Goal: Task Accomplishment & Management: Complete application form

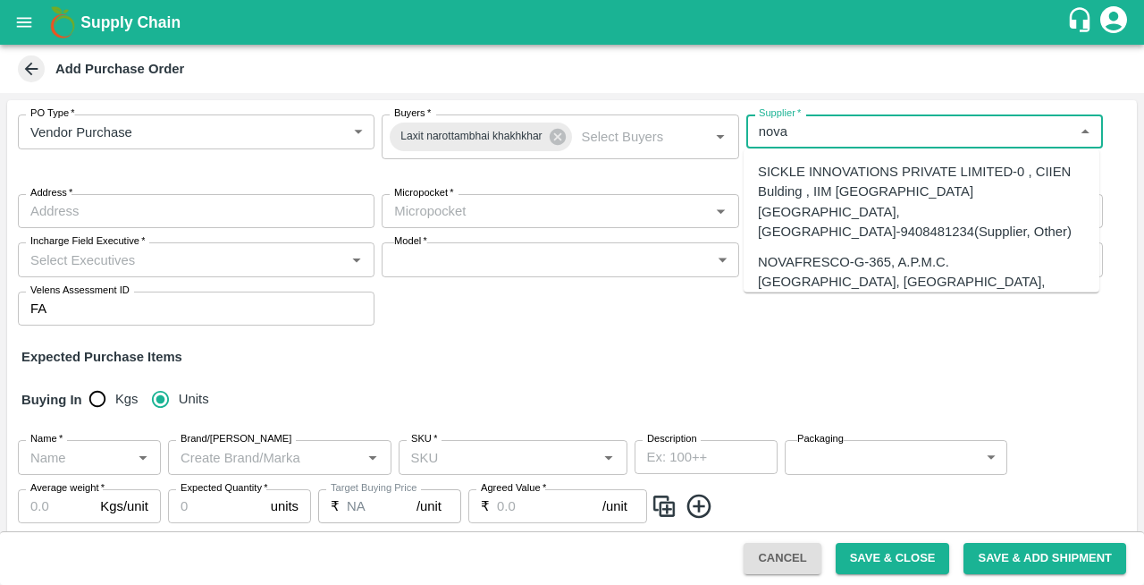
click at [803, 255] on div "NOVAFRESCO-G-365, A.P.M.C. [GEOGRAPHIC_DATA], [GEOGRAPHIC_DATA], [GEOGRAPHIC_DA…" at bounding box center [921, 312] width 327 height 120
type input "NOVAFRESCO-G-365, A.P.M.C. [GEOGRAPHIC_DATA], [GEOGRAPHIC_DATA], [GEOGRAPHIC_DA…"
type input "G-365, A.P.M.C. [GEOGRAPHIC_DATA], SECTOR 19, [GEOGRAPHIC_DATA], [GEOGRAPHIC_DA…"
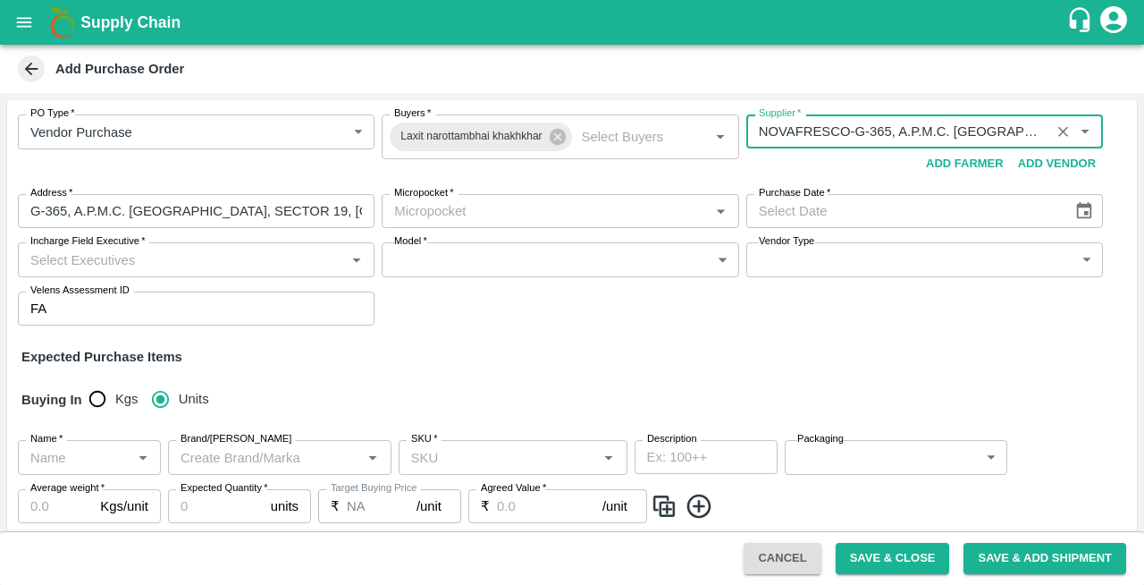
type input "NOVAFRESCO-G-365, A.P.M.C. [GEOGRAPHIC_DATA], [GEOGRAPHIC_DATA], [GEOGRAPHIC_DA…"
click at [465, 213] on input "Micropocket   *" at bounding box center [545, 210] width 316 height 23
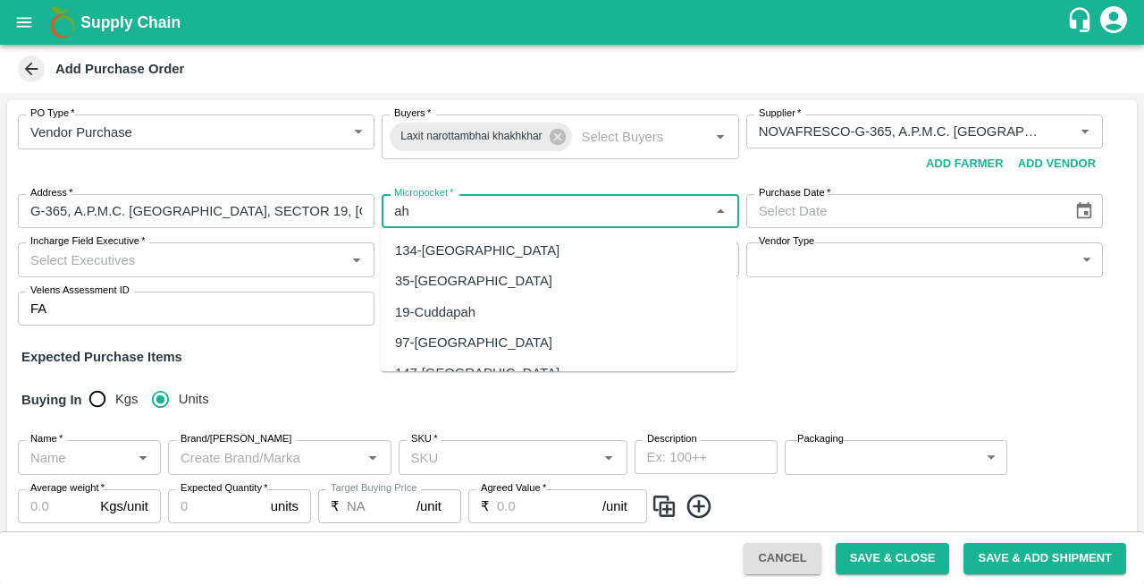
click at [472, 249] on div "134-[GEOGRAPHIC_DATA]" at bounding box center [477, 250] width 164 height 20
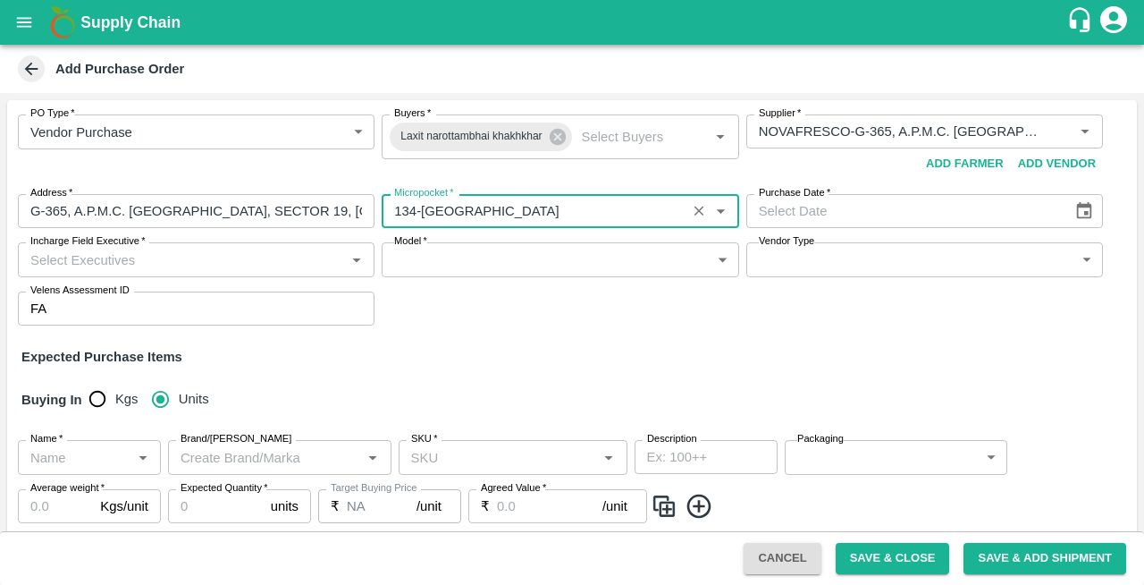
type input "134-[GEOGRAPHIC_DATA]"
click at [1079, 208] on icon "Choose date" at bounding box center [1085, 211] width 20 height 20
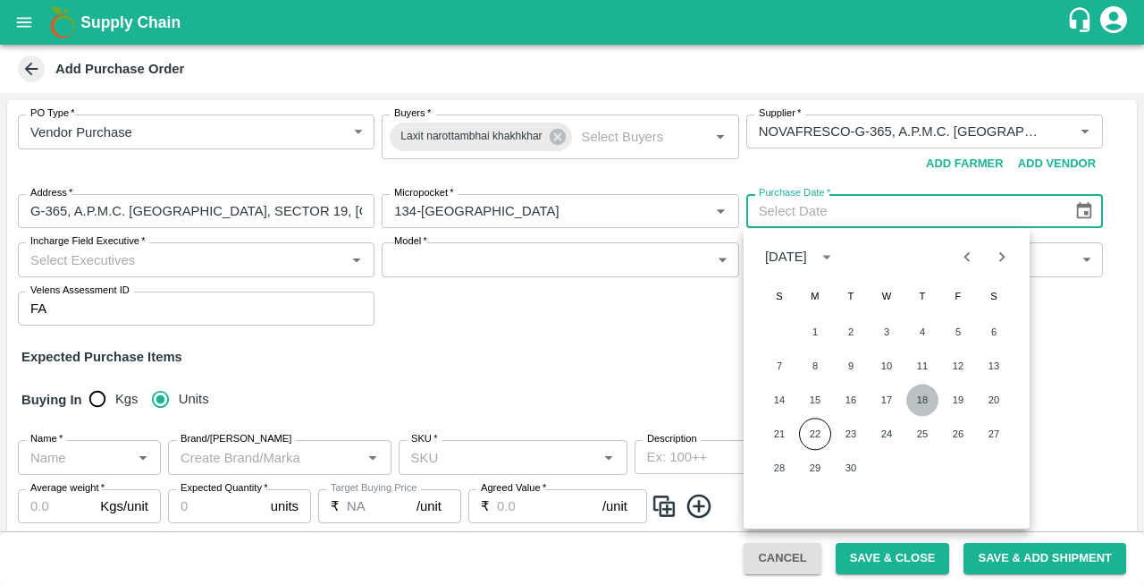
click at [926, 394] on button "18" at bounding box center [922, 400] width 32 height 32
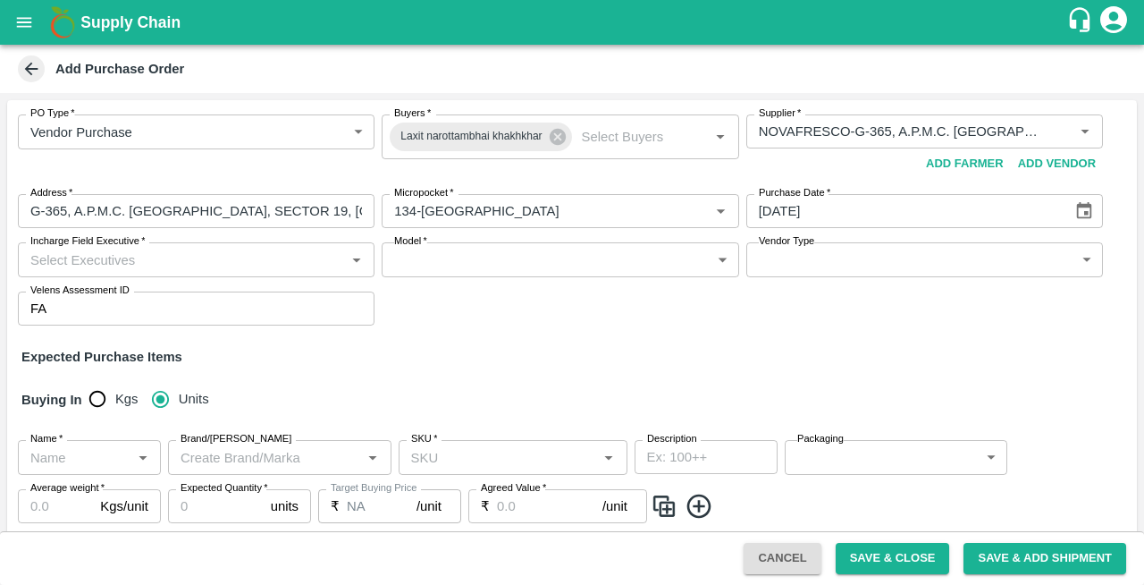
type input "[DATE]"
click at [106, 268] on input "Incharge Field Executive   *" at bounding box center [181, 259] width 316 height 23
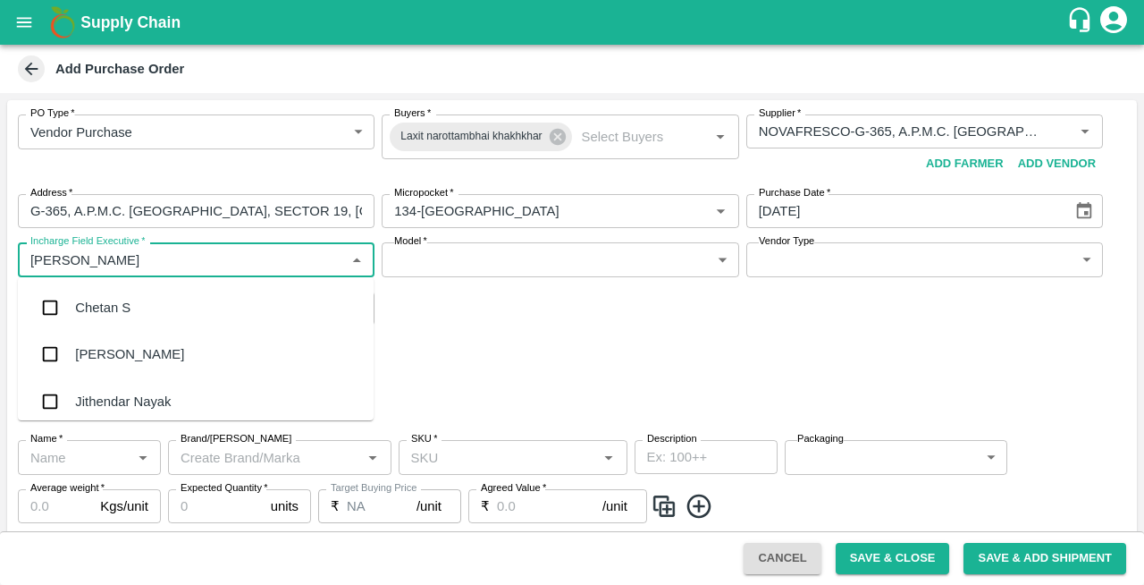
type input "cheta"
click at [91, 305] on div "Chetan S" at bounding box center [102, 308] width 55 height 20
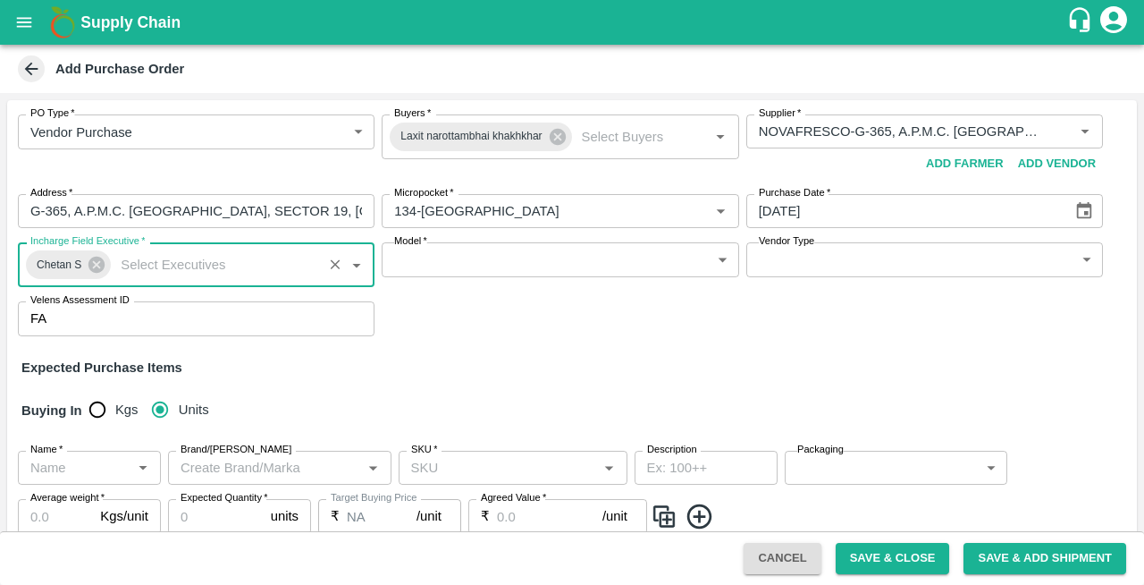
click at [510, 257] on body "Supply Chain Add Purchase Order PO Type   * Vendor Purchase 2 PO Type Buyers   …" at bounding box center [572, 292] width 1144 height 585
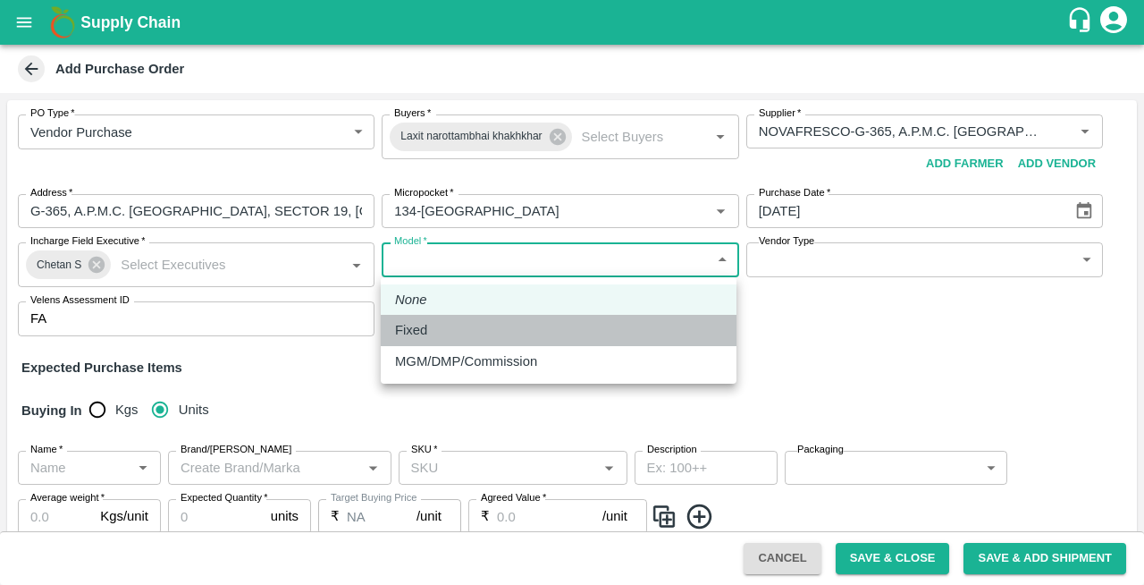
click at [408, 330] on p "Fixed" at bounding box center [411, 330] width 32 height 20
type input "Fixed"
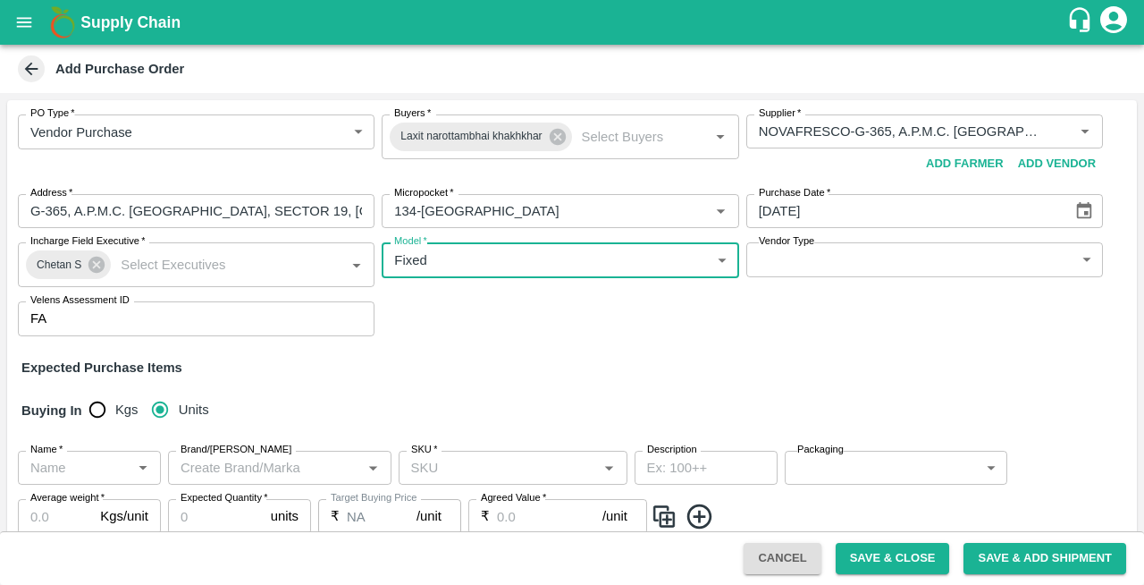
scroll to position [55, 0]
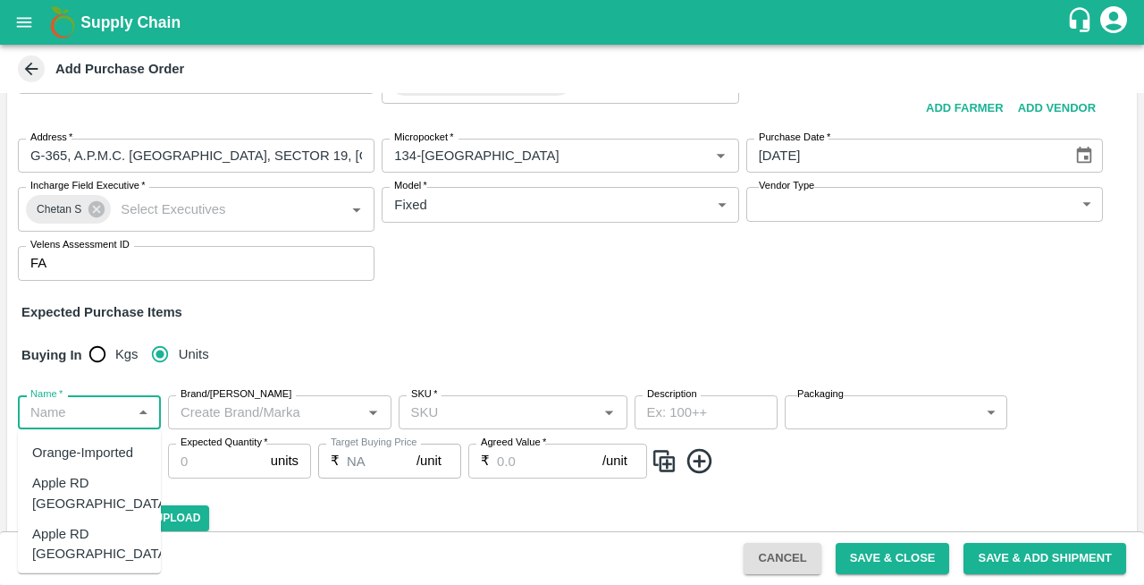
click at [54, 424] on input "Name   *" at bounding box center [74, 411] width 103 height 23
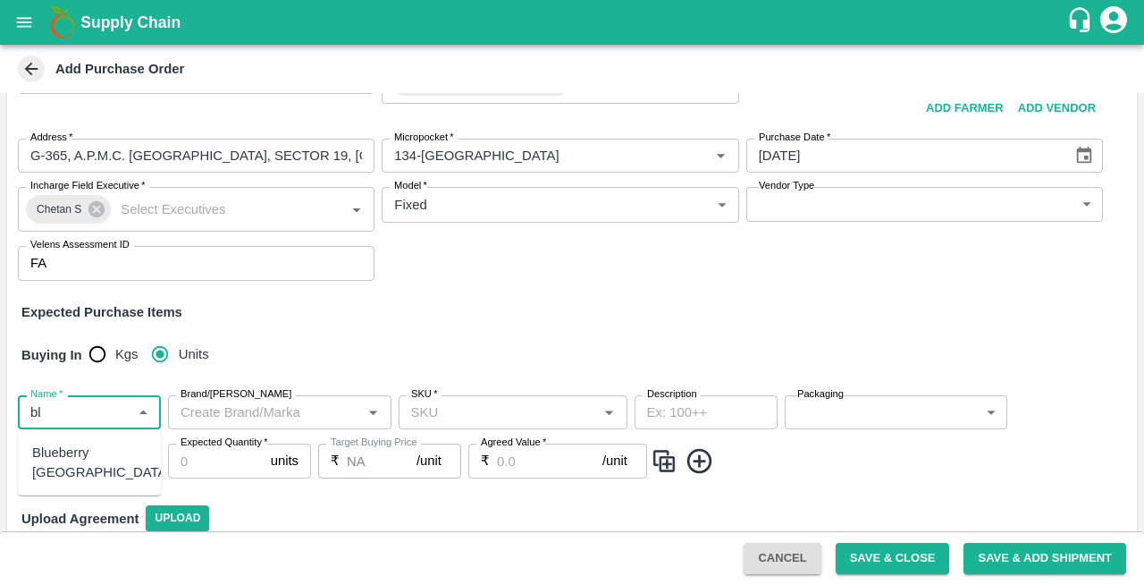
click at [72, 460] on div "Blueberry [GEOGRAPHIC_DATA]" at bounding box center [101, 463] width 139 height 40
type input "Blueberry [GEOGRAPHIC_DATA]"
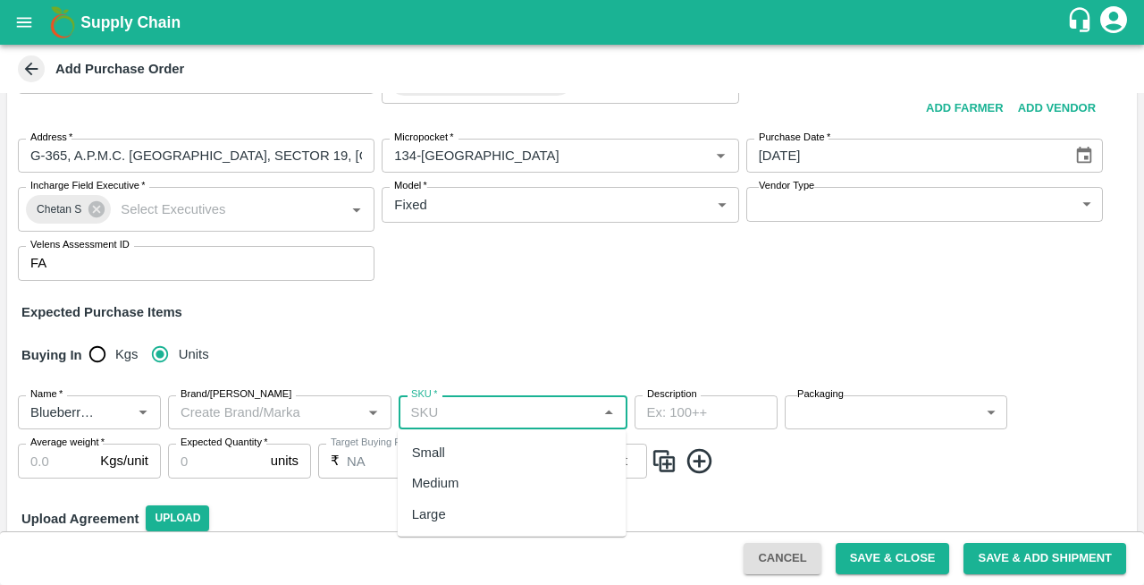
click at [452, 415] on input "SKU   *" at bounding box center [498, 411] width 189 height 23
click at [426, 482] on div "Medium" at bounding box center [435, 483] width 47 height 20
type input "Medium"
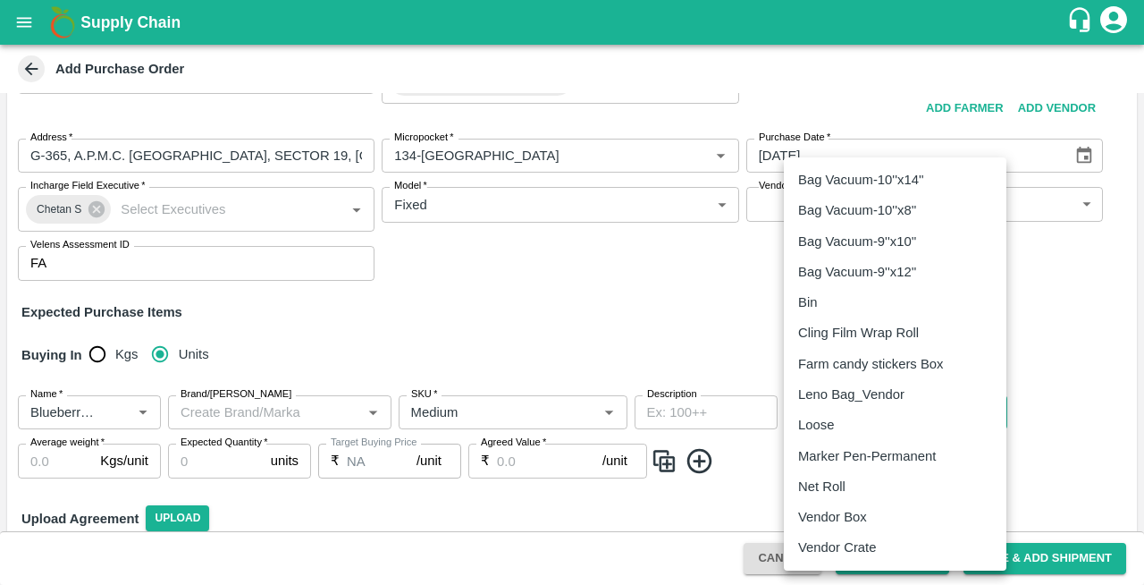
click at [806, 409] on body "Supply Chain Add Purchase Order PO Type   * Vendor Purchase 2 PO Type Buyers   …" at bounding box center [572, 292] width 1144 height 585
click at [820, 520] on p "Vendor Box" at bounding box center [832, 517] width 69 height 20
type input "276"
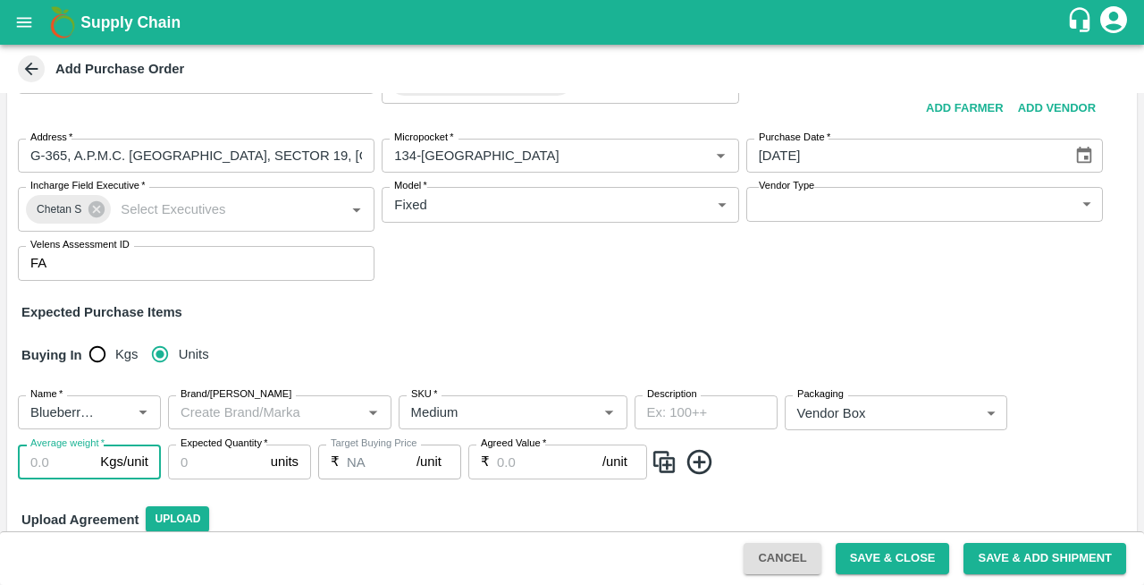
click at [43, 467] on input "Average weight   *" at bounding box center [55, 461] width 75 height 34
type input "1.5"
click at [220, 462] on input "Expected Quantity   *" at bounding box center [216, 461] width 96 height 34
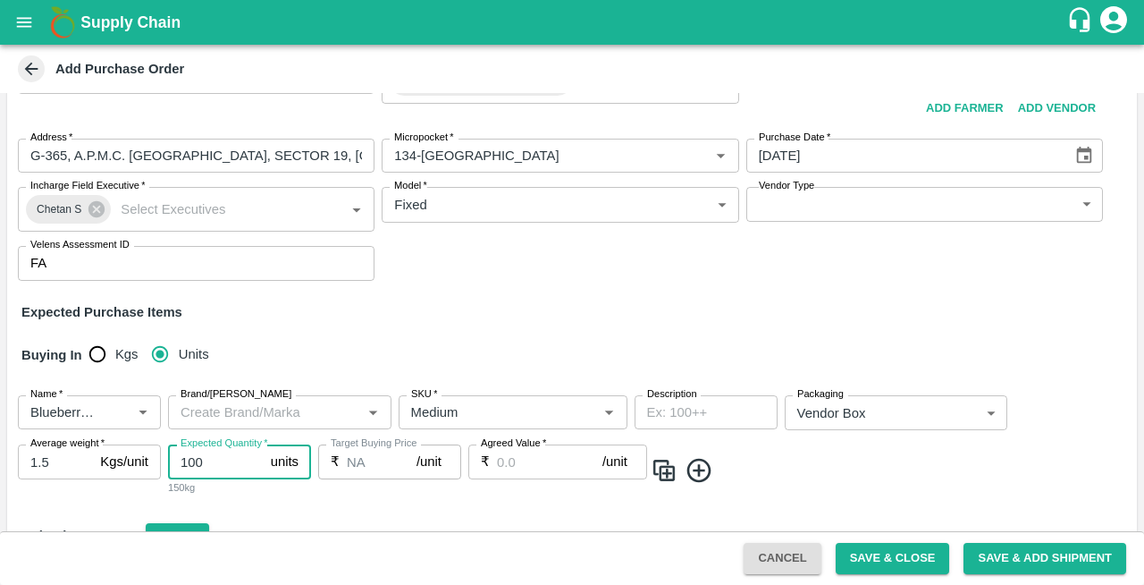
type input "100"
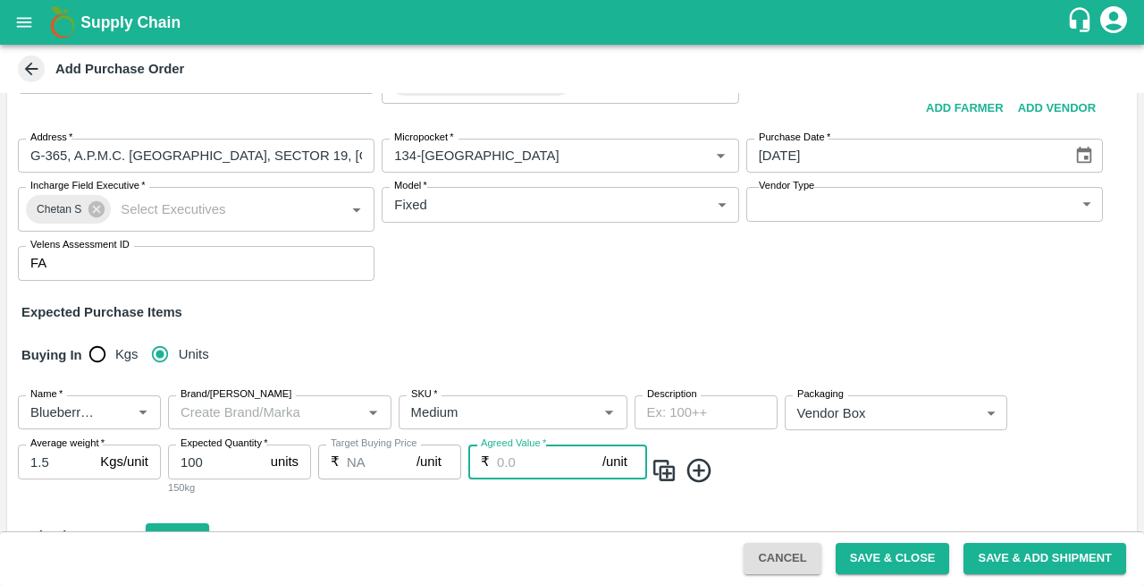
click at [541, 458] on input "Agreed Value   *" at bounding box center [549, 461] width 105 height 34
type input "2200"
click at [701, 480] on icon at bounding box center [699, 470] width 24 height 24
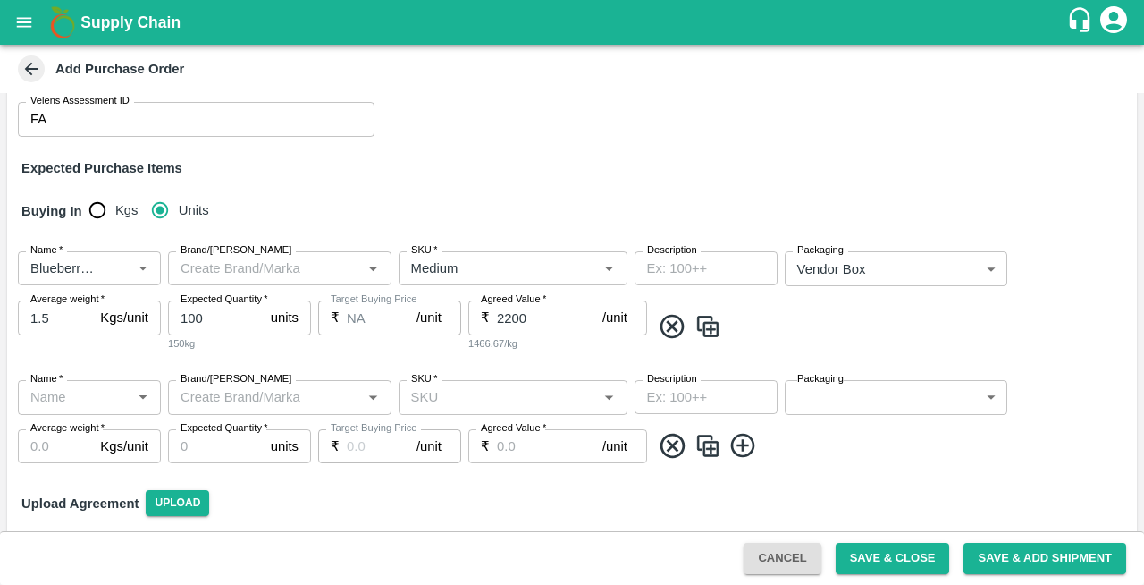
scroll to position [201, 0]
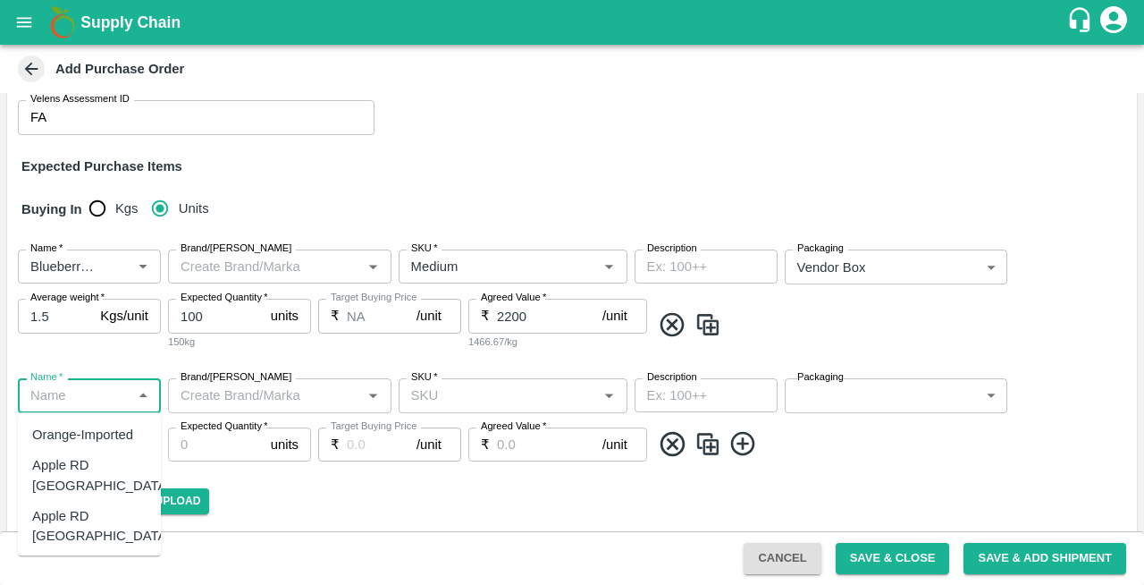
click at [64, 397] on input "Name   *" at bounding box center [74, 395] width 103 height 23
click at [64, 443] on div "Grapes - Red Globe" at bounding box center [89, 445] width 114 height 40
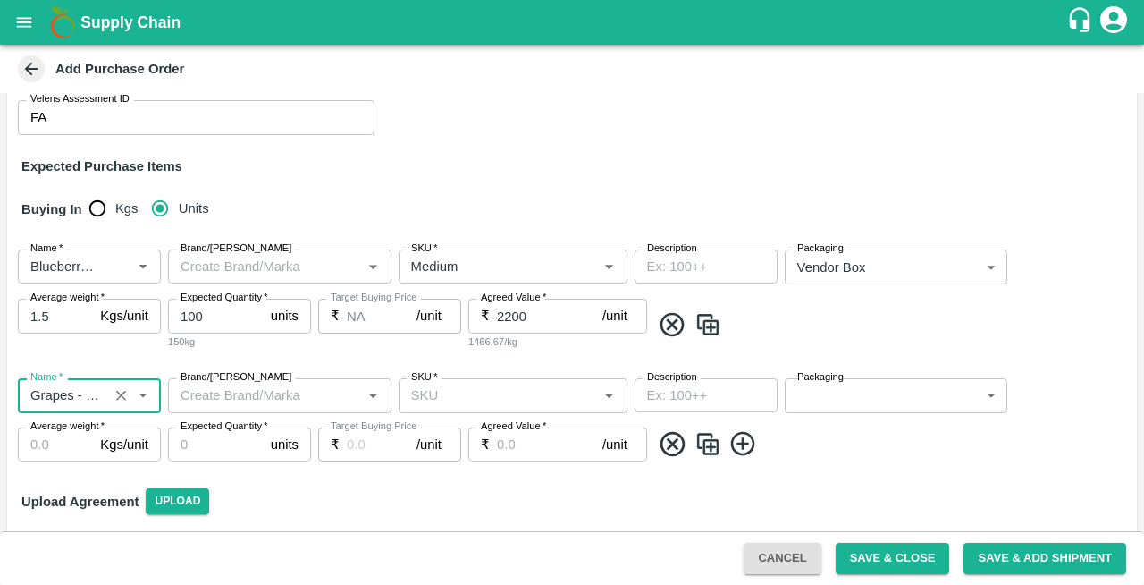
type input "Grapes - Red Globe"
click at [438, 401] on input "SKU   *" at bounding box center [498, 395] width 189 height 23
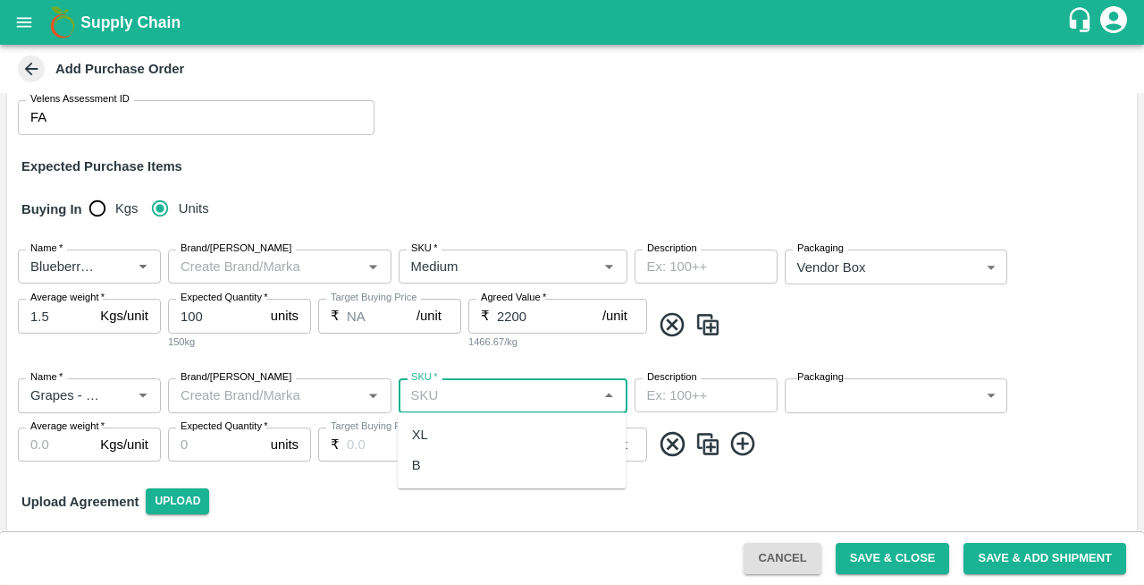
click at [425, 442] on div "XL" at bounding box center [420, 435] width 16 height 20
type input "XL"
type input "NA"
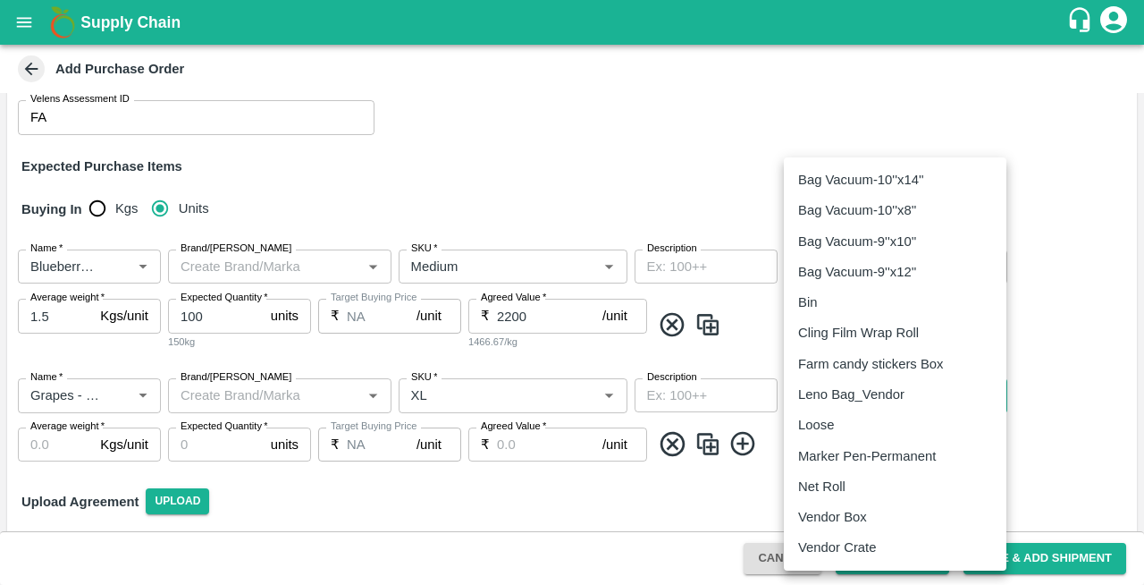
click at [839, 395] on body "Supply Chain Add Purchase Order PO Type   * Vendor Purchase 2 PO Type Buyers   …" at bounding box center [572, 292] width 1144 height 585
click at [815, 513] on p "Vendor Box" at bounding box center [832, 517] width 69 height 20
type input "276"
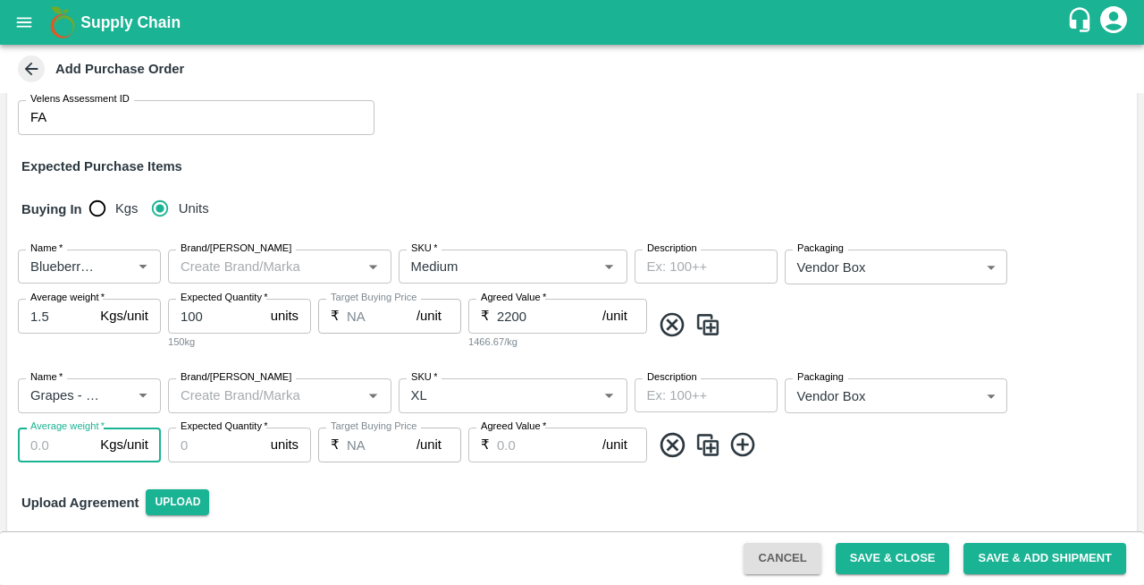
click at [35, 443] on input "Average weight   *" at bounding box center [55, 444] width 75 height 34
type input "6.5"
click at [203, 440] on input "Expected Quantity   *" at bounding box center [216, 444] width 96 height 34
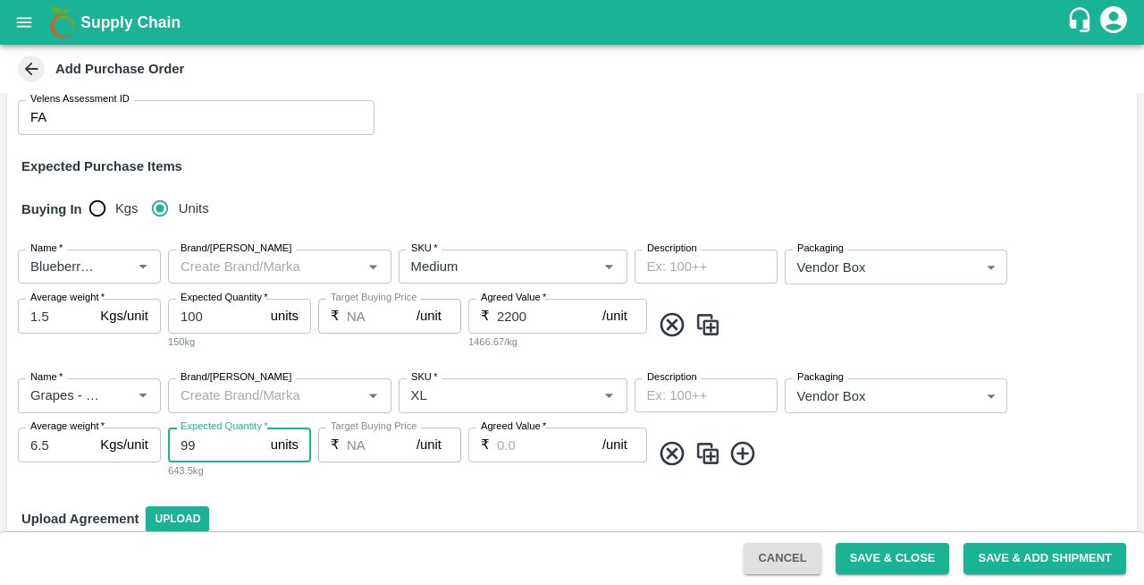
type input "99"
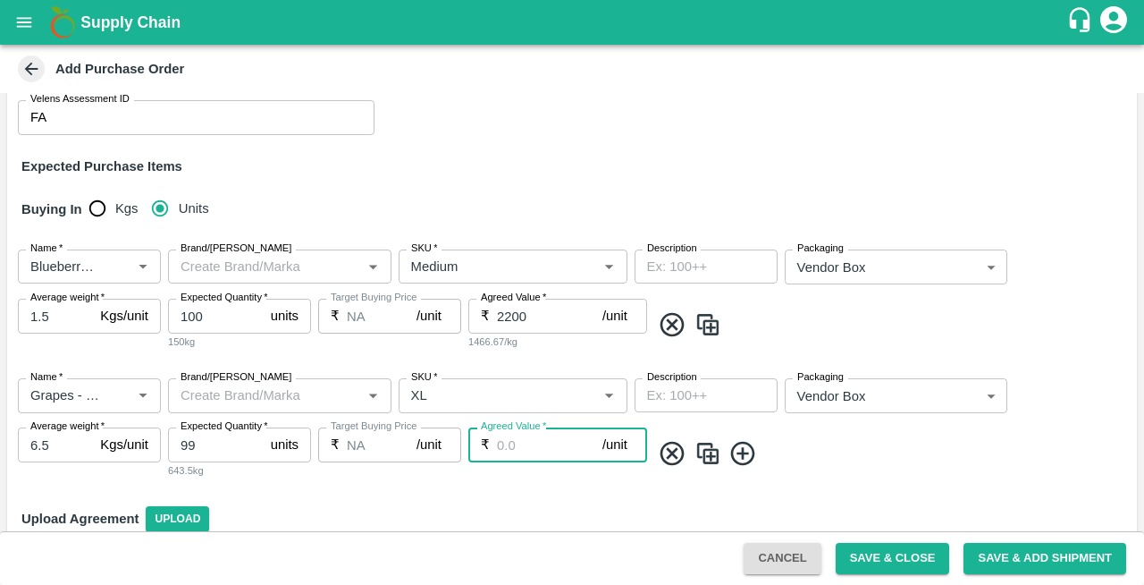
click at [517, 436] on input "Agreed Value   *" at bounding box center [549, 444] width 105 height 34
type input "1200"
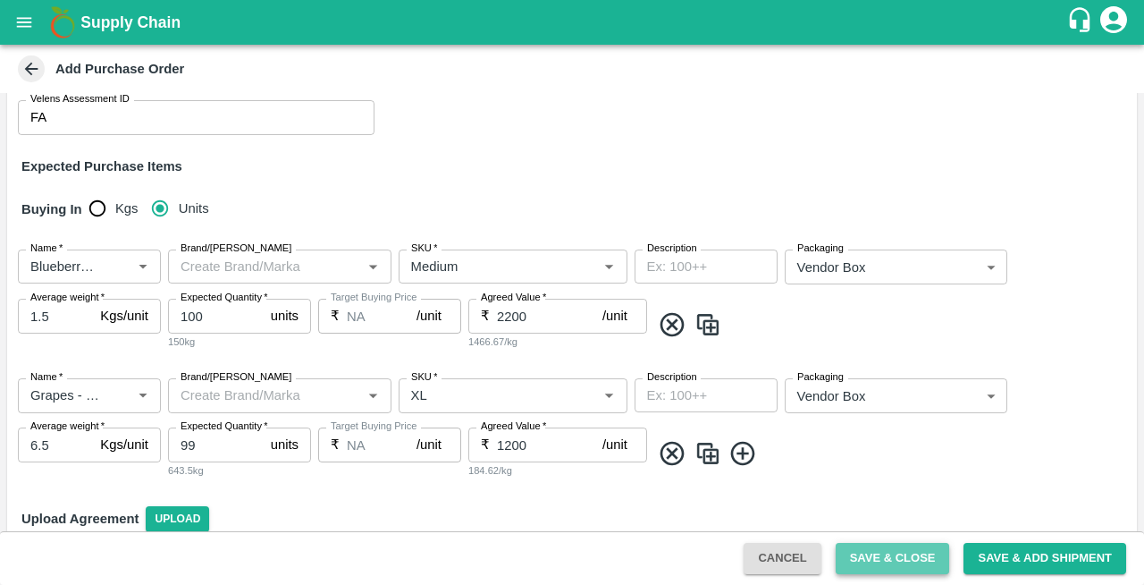
click at [867, 552] on button "Save & Close" at bounding box center [893, 558] width 114 height 31
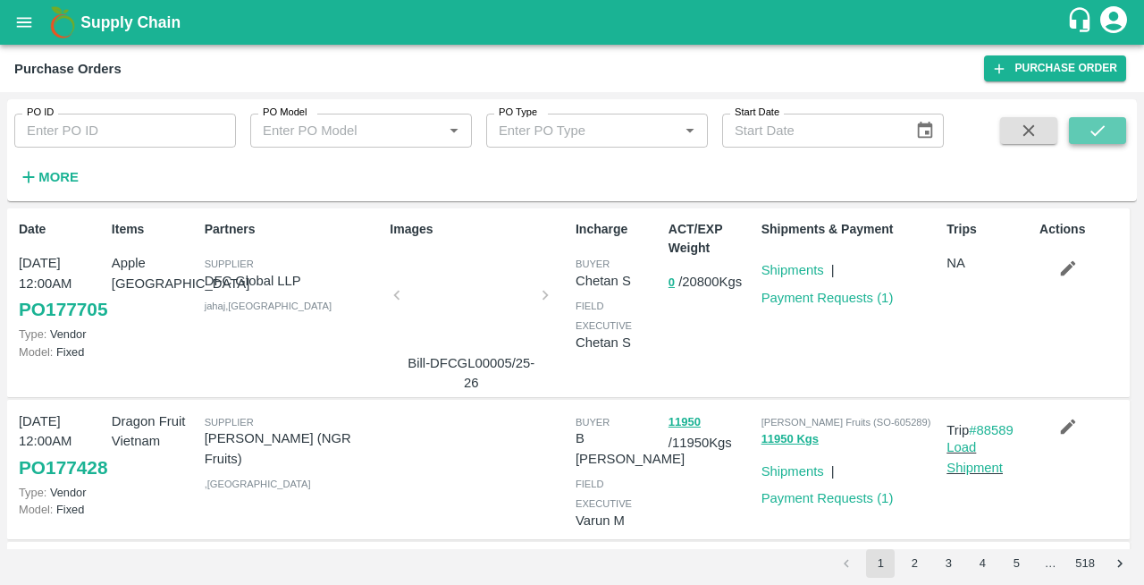
click at [1101, 134] on icon "submit" at bounding box center [1098, 131] width 20 height 20
